Goal: Check status: Check status

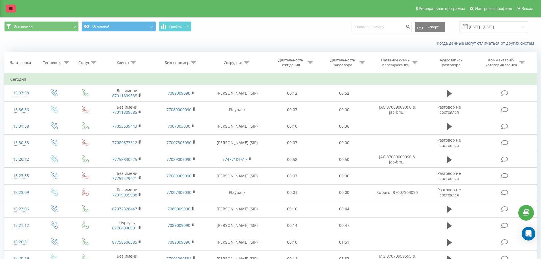
click at [8, 9] on link at bounding box center [11, 9] width 10 height 8
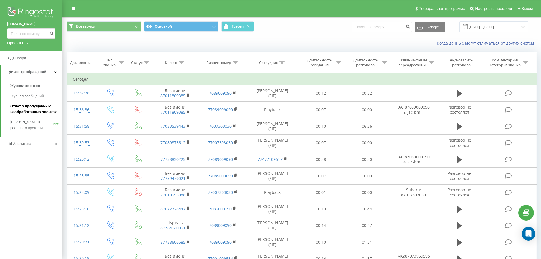
click at [41, 101] on link "Отчет о пропущенных необработанных звонках" at bounding box center [36, 109] width 52 height 16
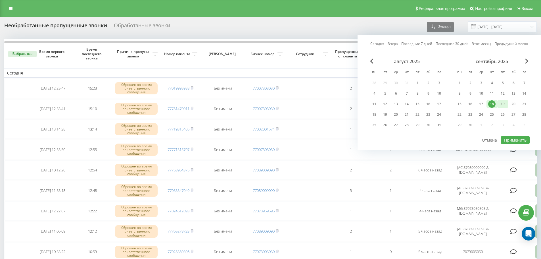
click at [501, 103] on div "19" at bounding box center [502, 103] width 7 height 7
click at [517, 137] on button "Применить" at bounding box center [515, 140] width 29 height 8
type input "[DATE] - [DATE]"
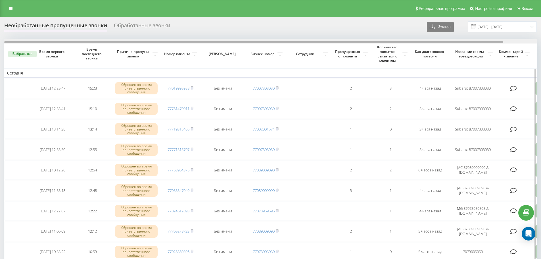
scroll to position [0, 35]
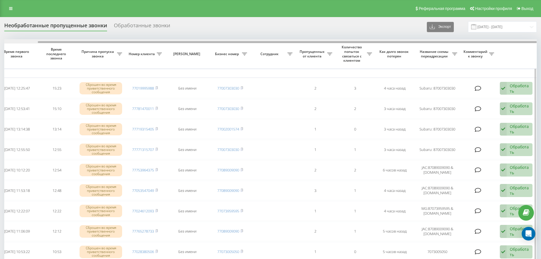
drag, startPoint x: 335, startPoint y: 41, endPoint x: 380, endPoint y: 42, distance: 45.2
click at [380, 42] on div at bounding box center [270, 41] width 532 height 4
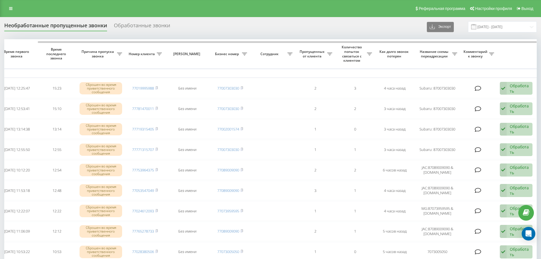
click at [384, 26] on div "Необработанные пропущенные звонки Обработанные звонки Экспорт .csv .xlsx [DATE]…" at bounding box center [270, 26] width 532 height 11
click at [510, 27] on input "[DATE] - [DATE]" at bounding box center [502, 26] width 69 height 11
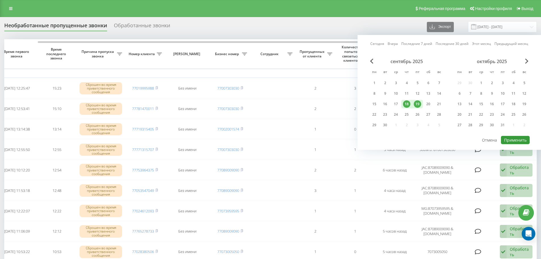
click at [510, 139] on button "Применить" at bounding box center [515, 140] width 29 height 8
